Goal: Book appointment/travel/reservation

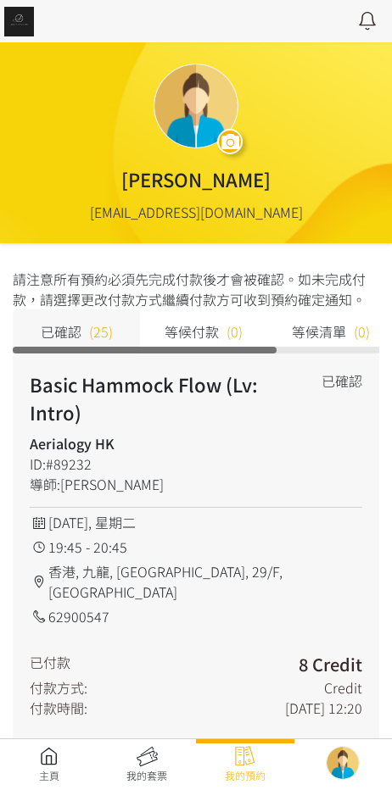
click at [29, 740] on div "主頁 我的套票 我的預約" at bounding box center [196, 765] width 392 height 52
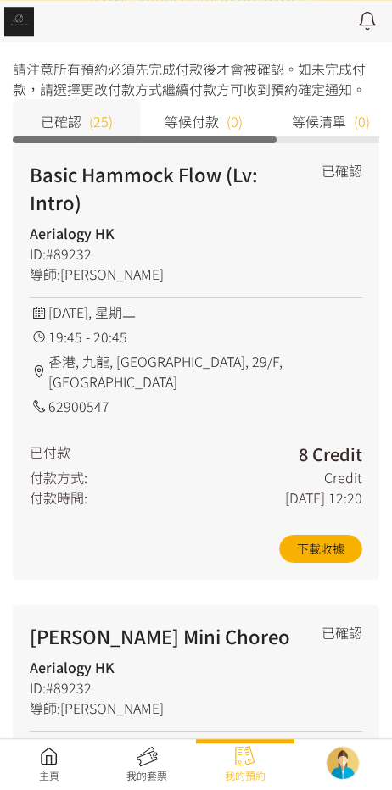
scroll to position [176, 0]
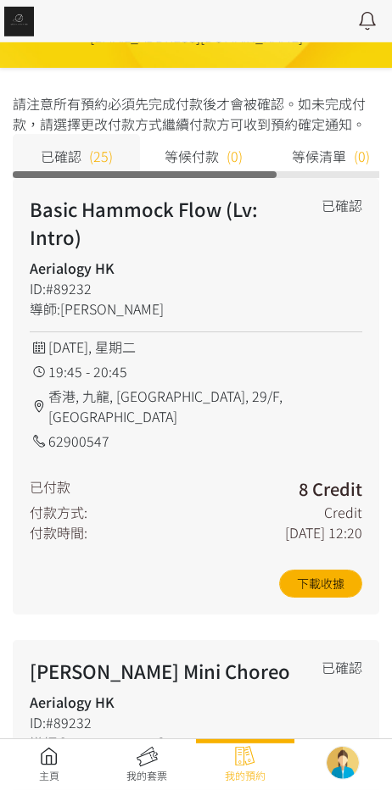
click at [43, 754] on link at bounding box center [49, 764] width 98 height 37
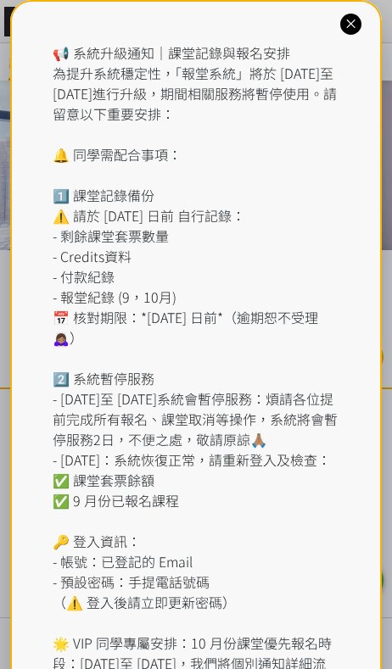
click at [162, 81] on div "📢 系統升級通知｜課堂記錄與報名安排 為提升系統穩定性，「報堂系統」將於 [DATE]至 [DATE]進行升級，期間相關服務將暫停使用。請留意以下重要安排： …" at bounding box center [196, 388] width 287 height 692
click at [354, 43] on div "📢 系統升級通知｜課堂記錄與報名安排 為提升系統穩定性，「報堂系統」將於 2025 年 9 月 1 日至 2 日進行升級，期間相關服務將暫停使用。請留意以下重…" at bounding box center [196, 398] width 372 height 797
click at [358, 18] on icon at bounding box center [351, 24] width 16 height 16
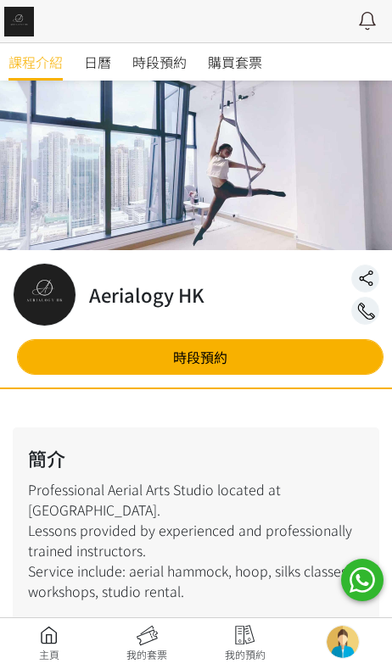
click at [183, 62] on span "時段預約" at bounding box center [159, 62] width 54 height 20
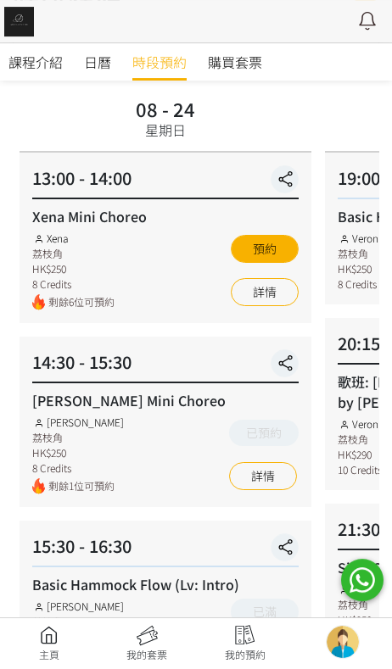
scroll to position [115, 0]
